Goal: Find specific page/section: Find specific page/section

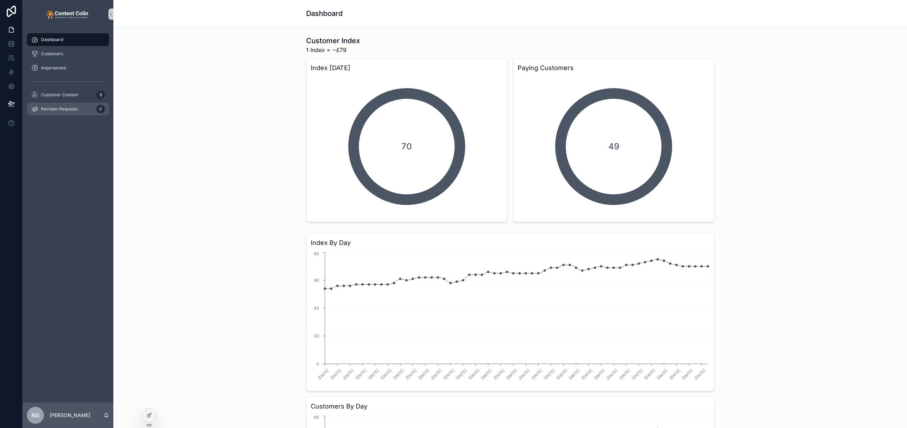
click at [44, 102] on div "Revision Requests 0" at bounding box center [68, 109] width 91 height 14
click at [61, 97] on span "Customer Content" at bounding box center [59, 95] width 37 height 6
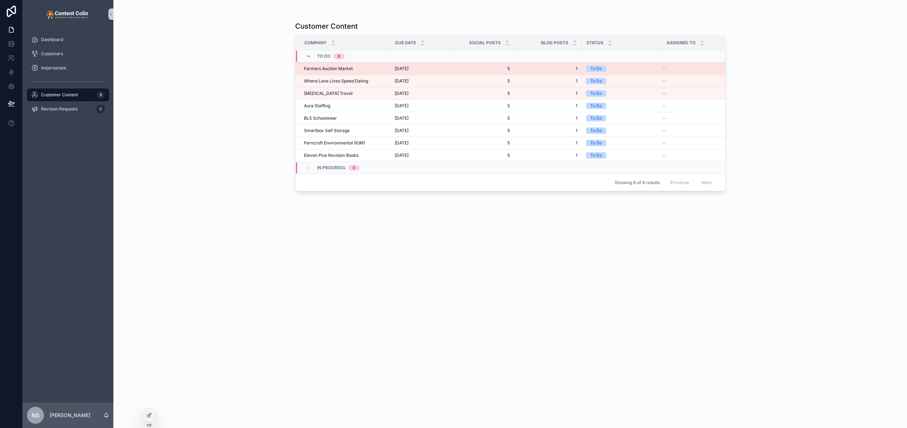
click at [399, 69] on span "[DATE]" at bounding box center [402, 69] width 14 height 6
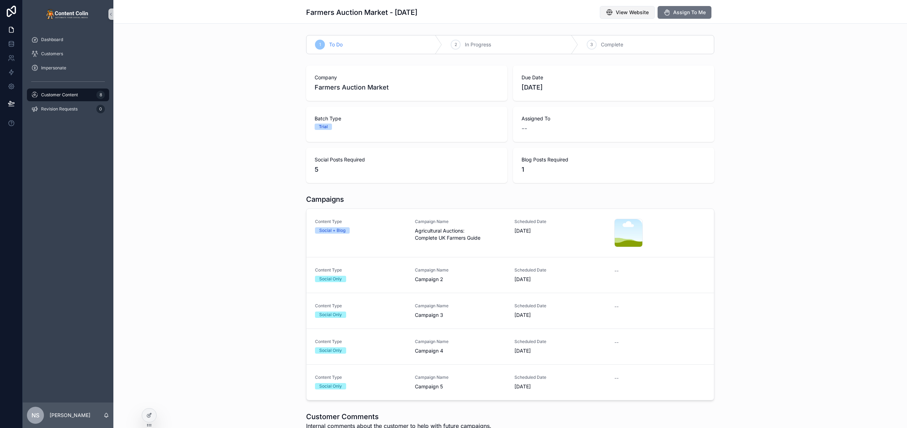
click at [635, 14] on span "View Website" at bounding box center [632, 12] width 33 height 7
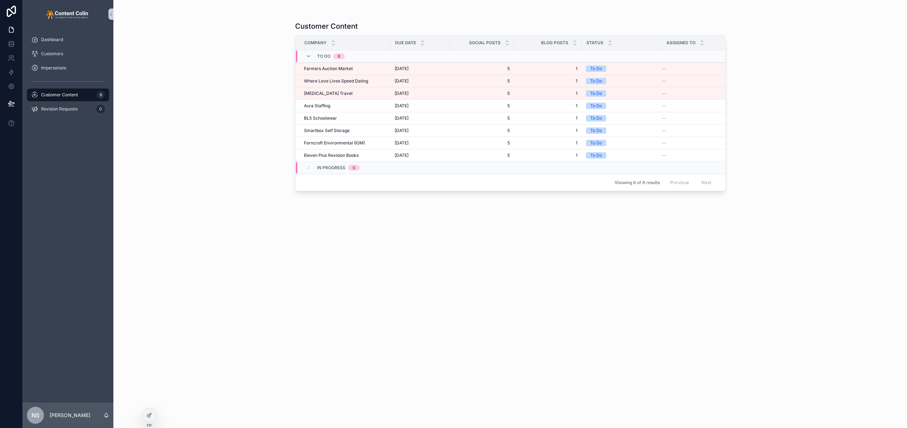
click at [215, 134] on div "Customer Content Company Due Date Social Posts Blog Posts Status Assigned To To…" at bounding box center [510, 214] width 794 height 428
